Goal: Task Accomplishment & Management: Use online tool/utility

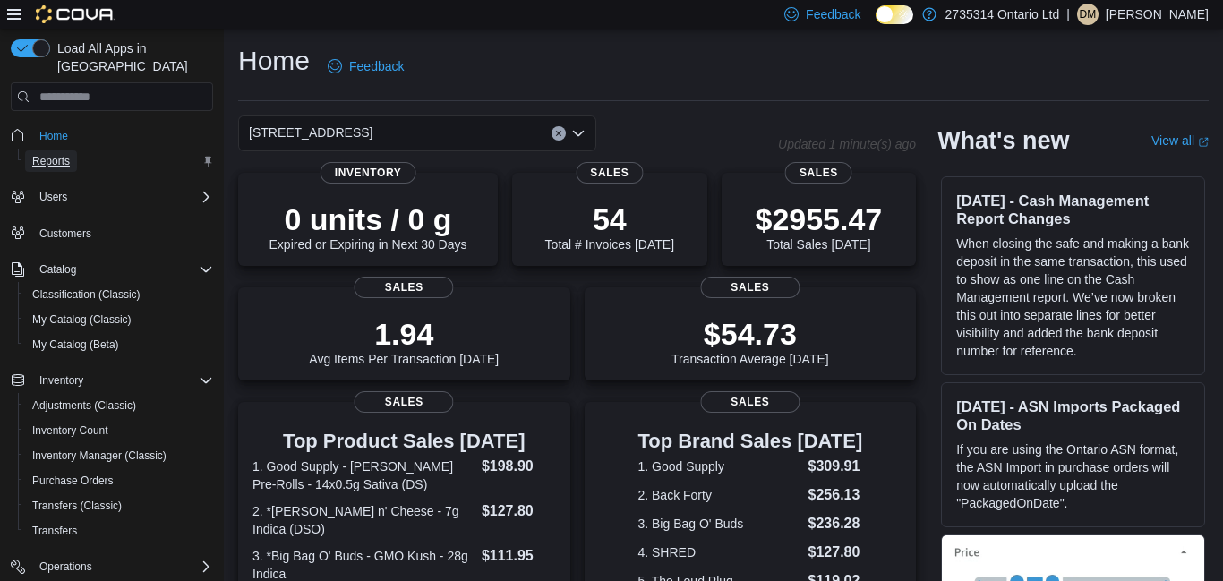
click at [46, 154] on span "Reports" at bounding box center [51, 161] width 38 height 14
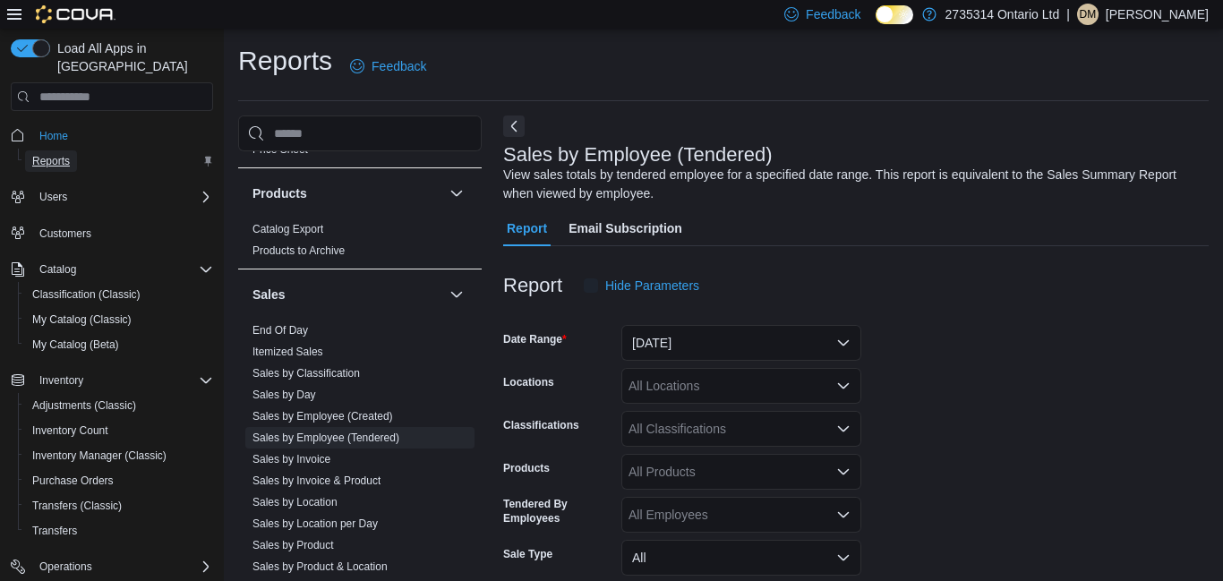
scroll to position [1060, 0]
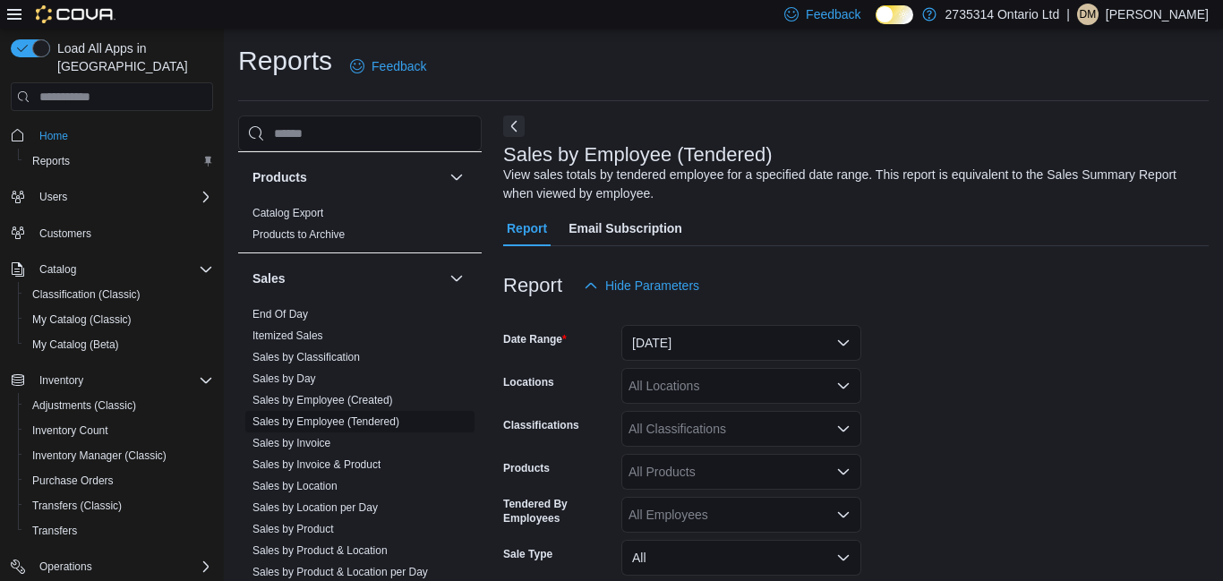
click at [327, 424] on link "Sales by Employee (Tendered)" at bounding box center [326, 422] width 147 height 13
click at [839, 346] on button "[DATE]" at bounding box center [742, 343] width 240 height 36
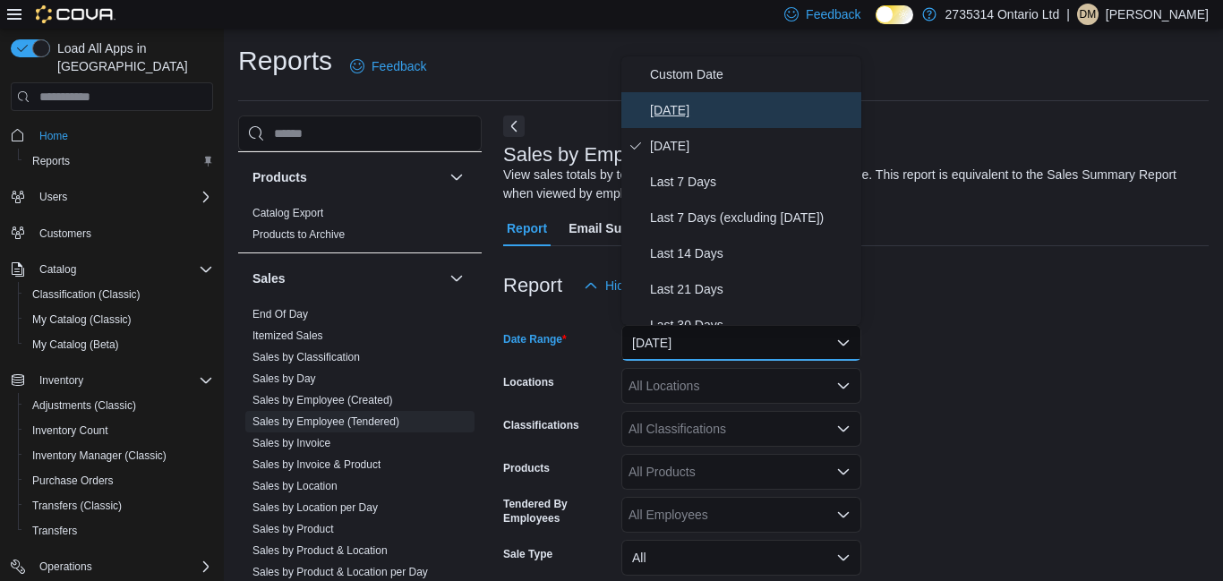
click at [744, 118] on span "[DATE]" at bounding box center [752, 109] width 204 height 21
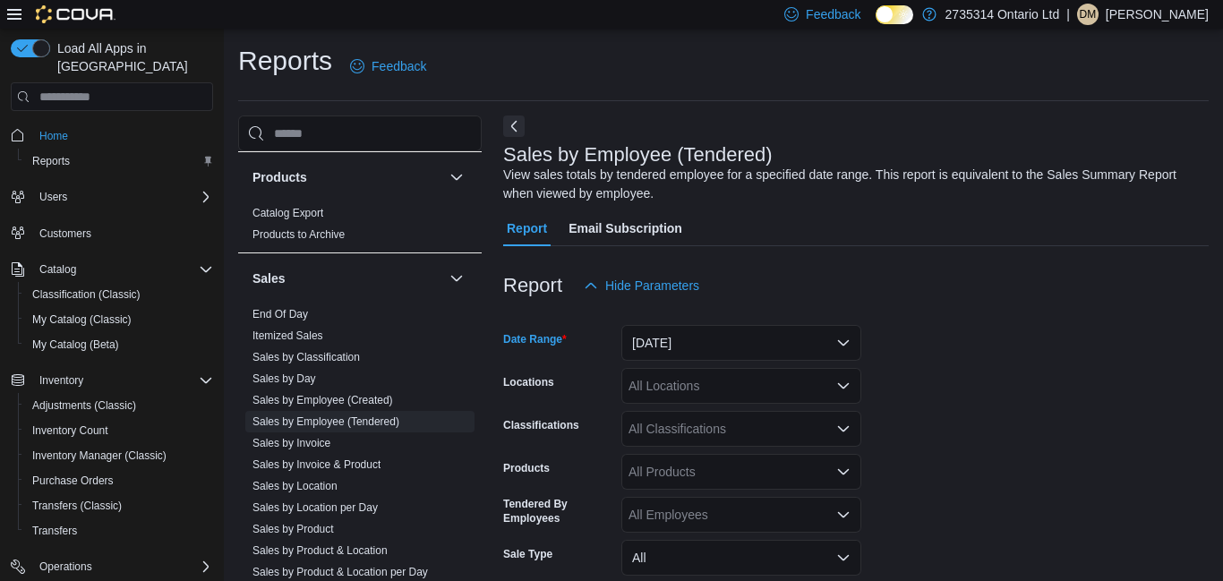
click at [853, 387] on div "All Locations" at bounding box center [742, 386] width 240 height 36
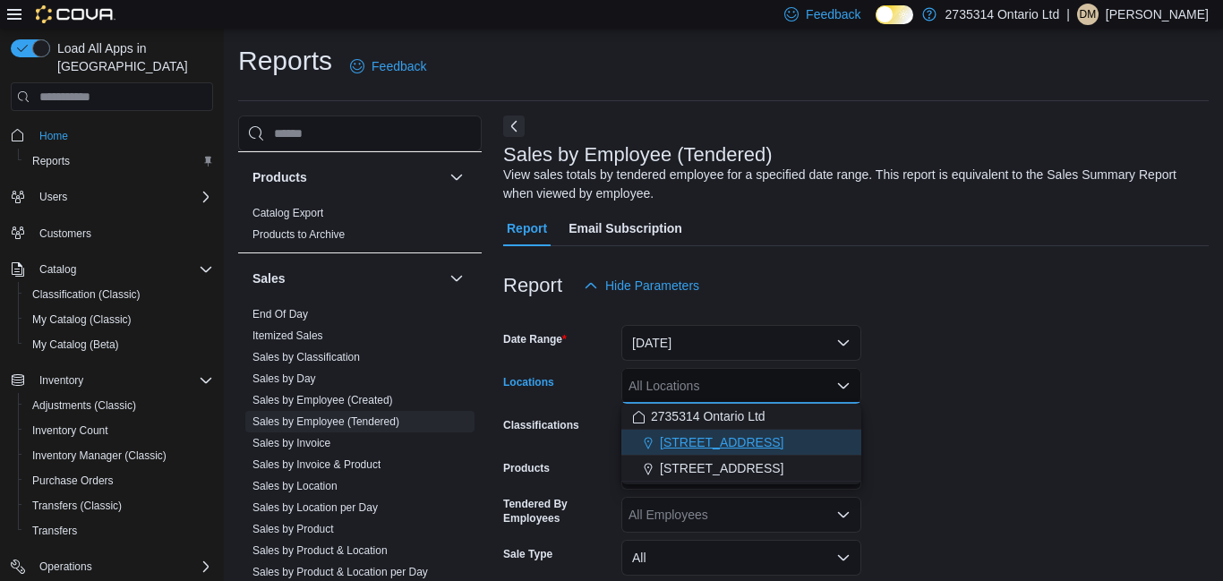
click at [744, 453] on button "[STREET_ADDRESS]" at bounding box center [742, 443] width 240 height 26
click at [931, 440] on form "Date Range [DATE] Locations [STREET_ADDRESS] Selected. [STREET_ADDRESS] S. Pres…" at bounding box center [856, 508] width 706 height 408
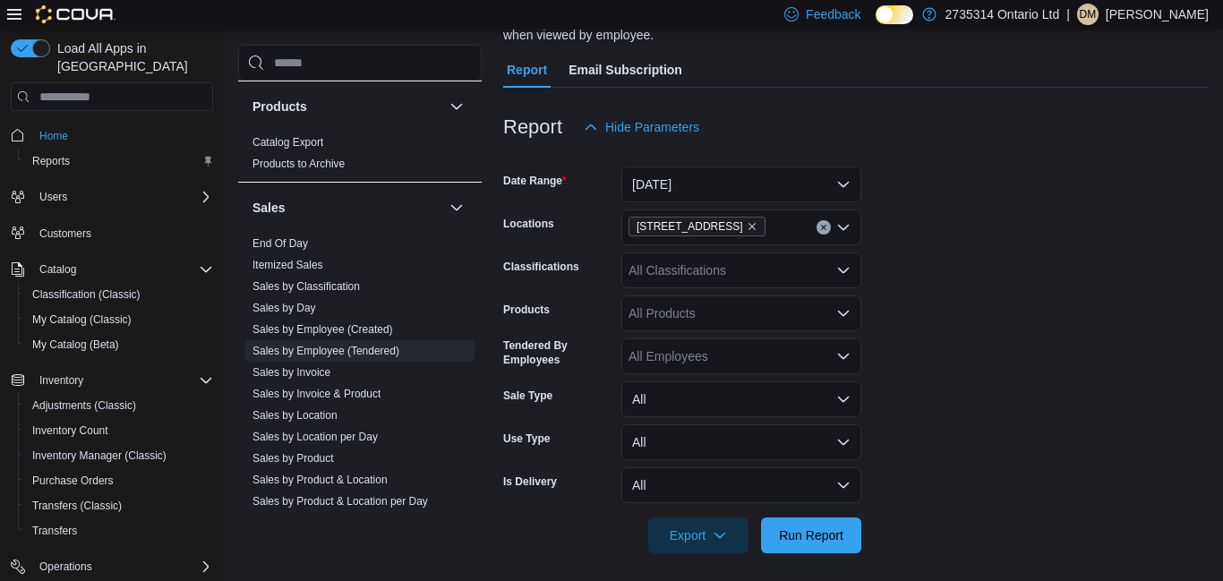
scroll to position [167, 0]
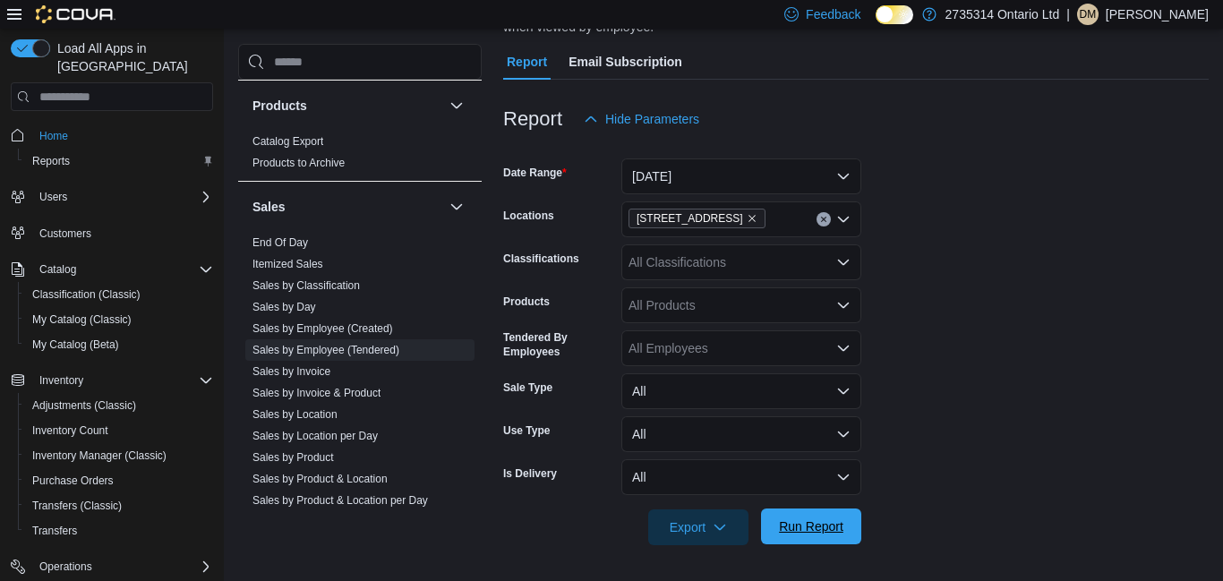
click at [827, 532] on span "Run Report" at bounding box center [811, 527] width 64 height 18
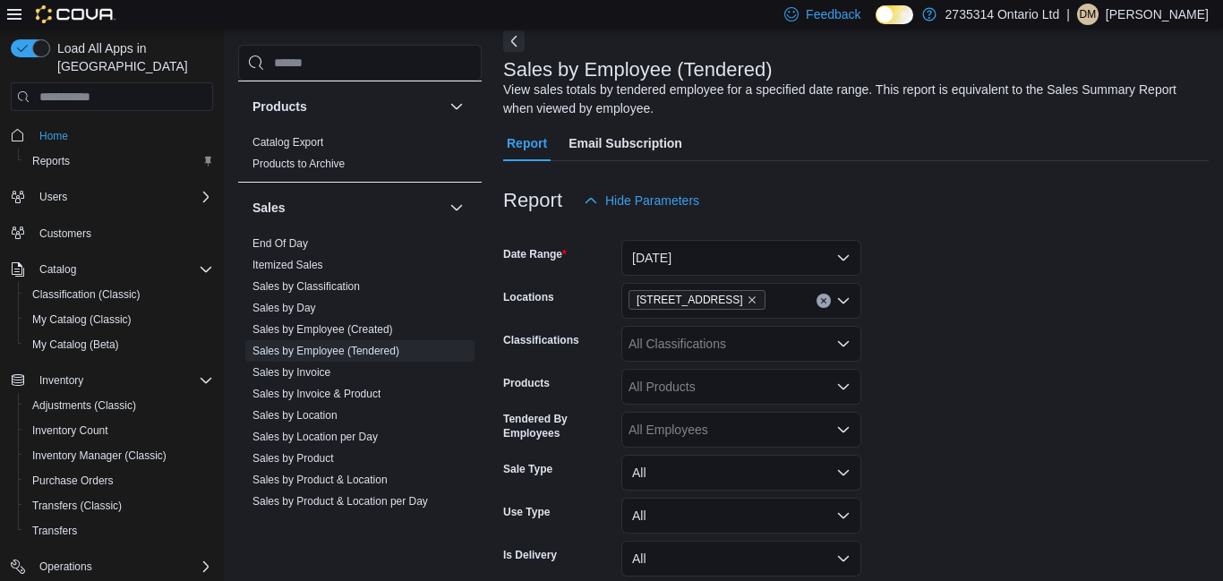
scroll to position [80, 0]
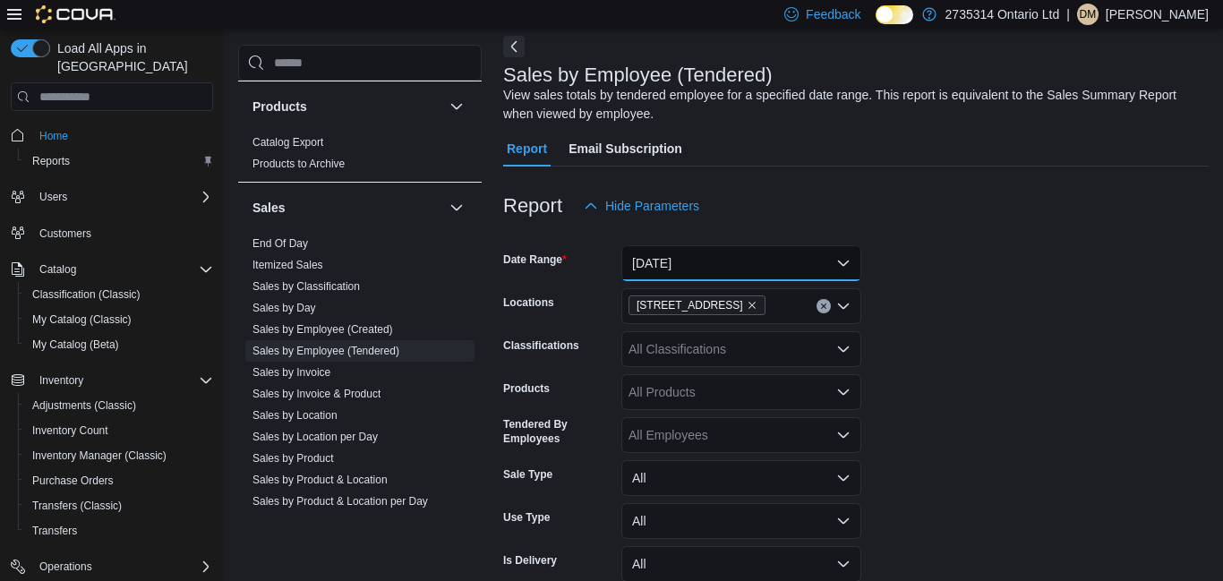
click at [840, 274] on button "[DATE]" at bounding box center [742, 263] width 240 height 36
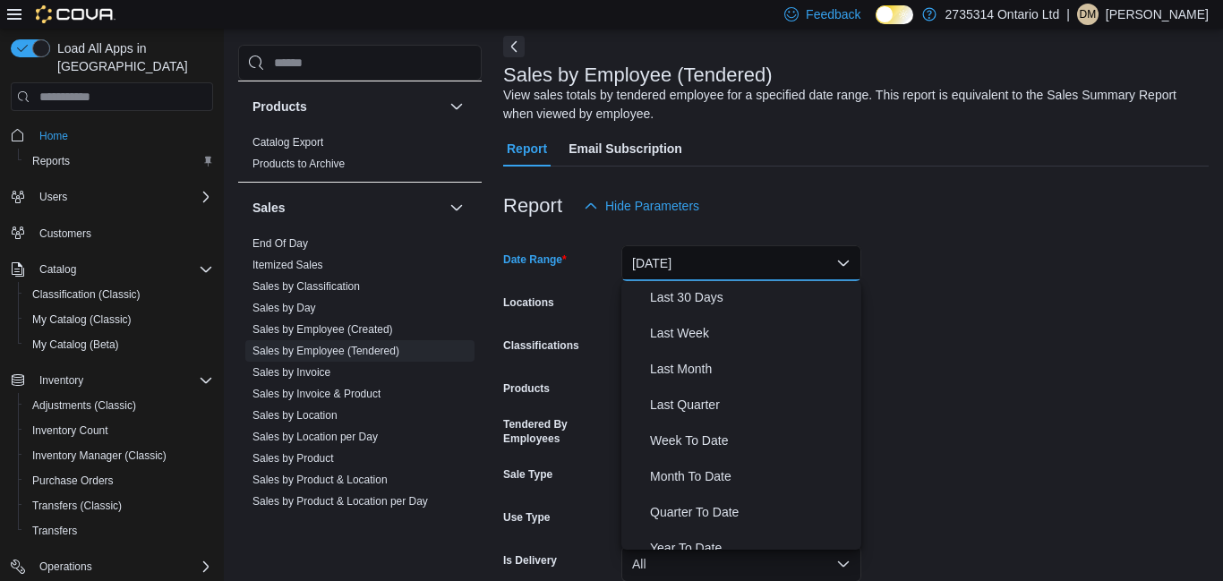
scroll to position [256, 0]
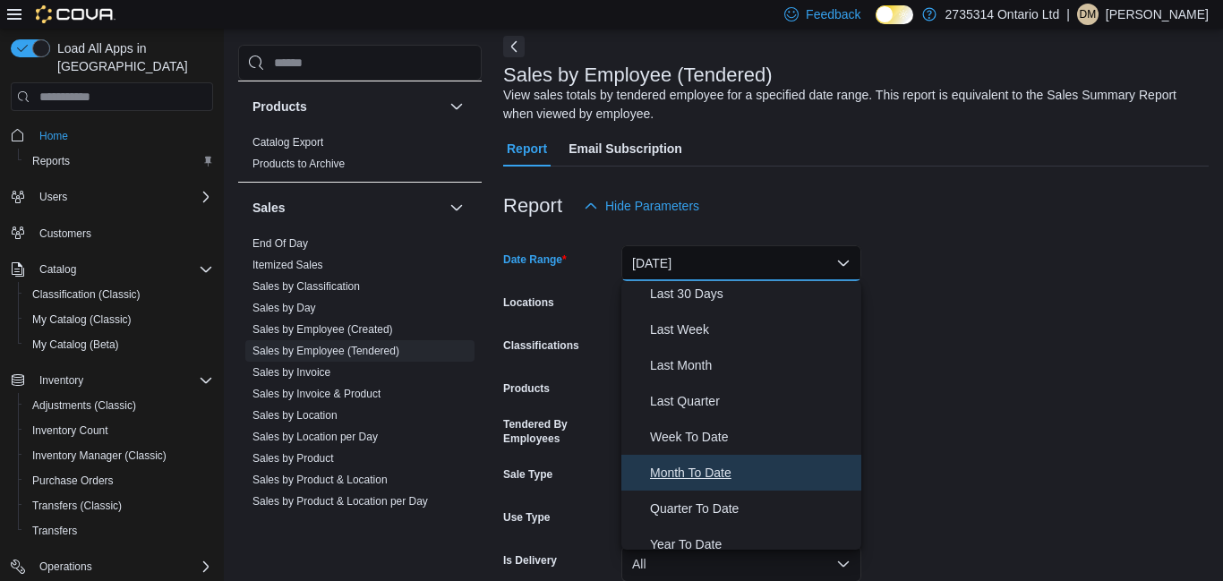
click at [740, 479] on span "Month To Date" at bounding box center [752, 472] width 204 height 21
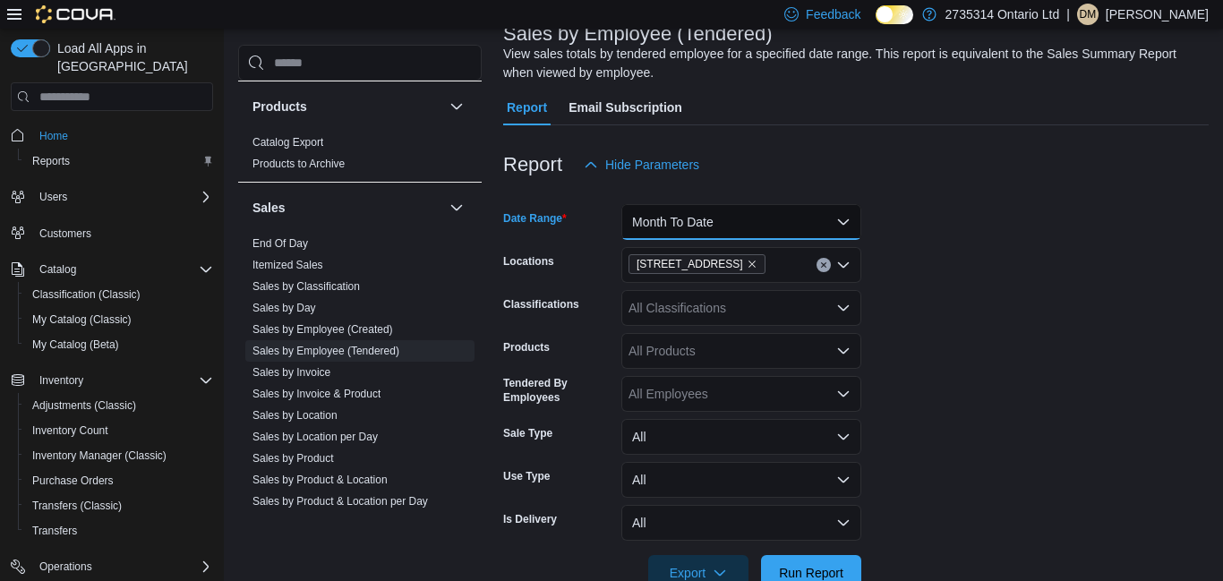
scroll to position [217, 0]
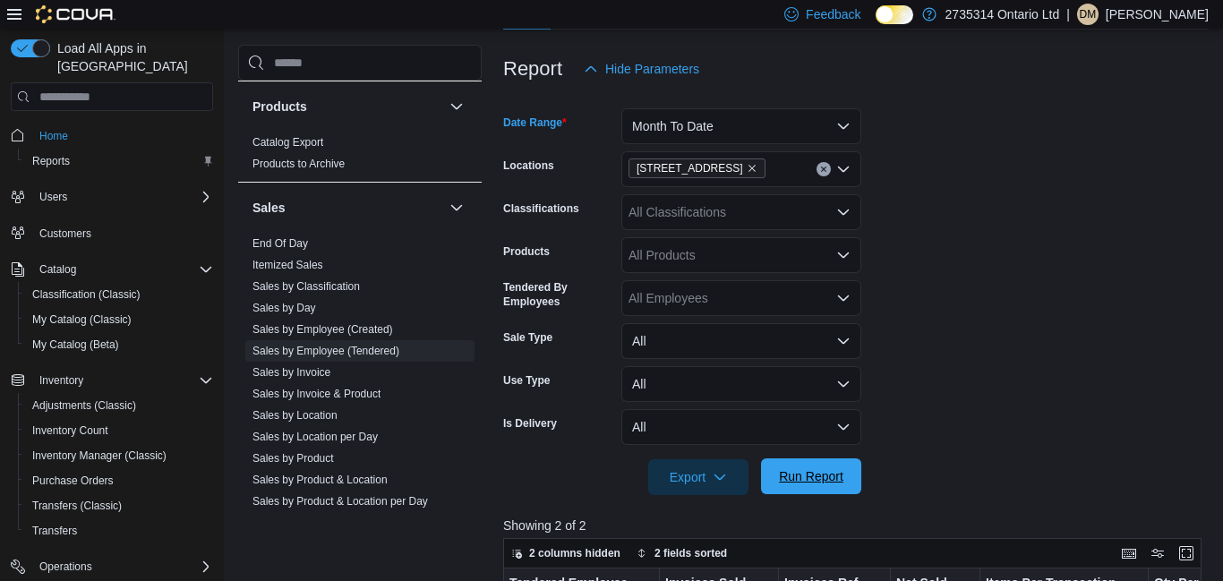
click at [832, 479] on span "Run Report" at bounding box center [811, 476] width 64 height 18
